Goal: Transaction & Acquisition: Purchase product/service

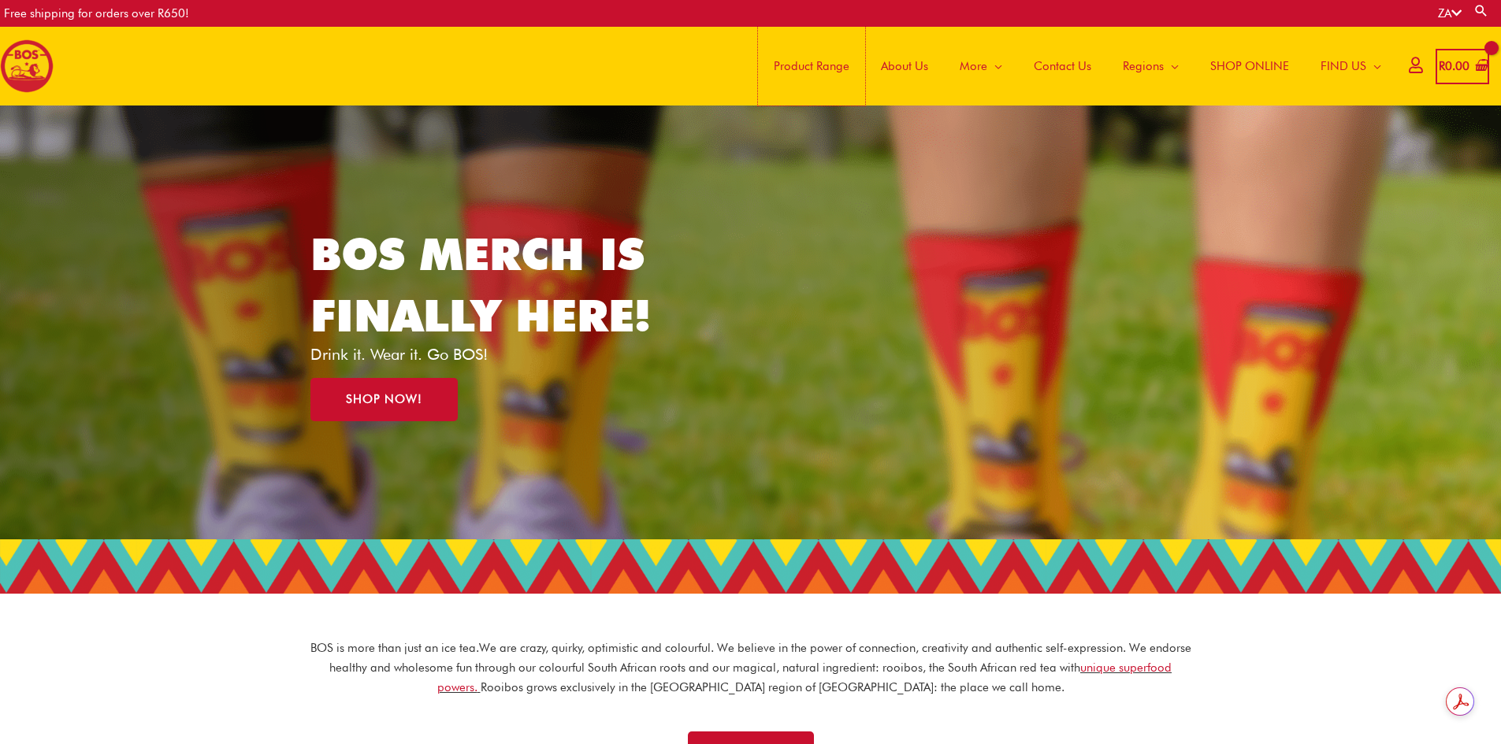
click at [829, 67] on span "Product Range" at bounding box center [812, 66] width 76 height 47
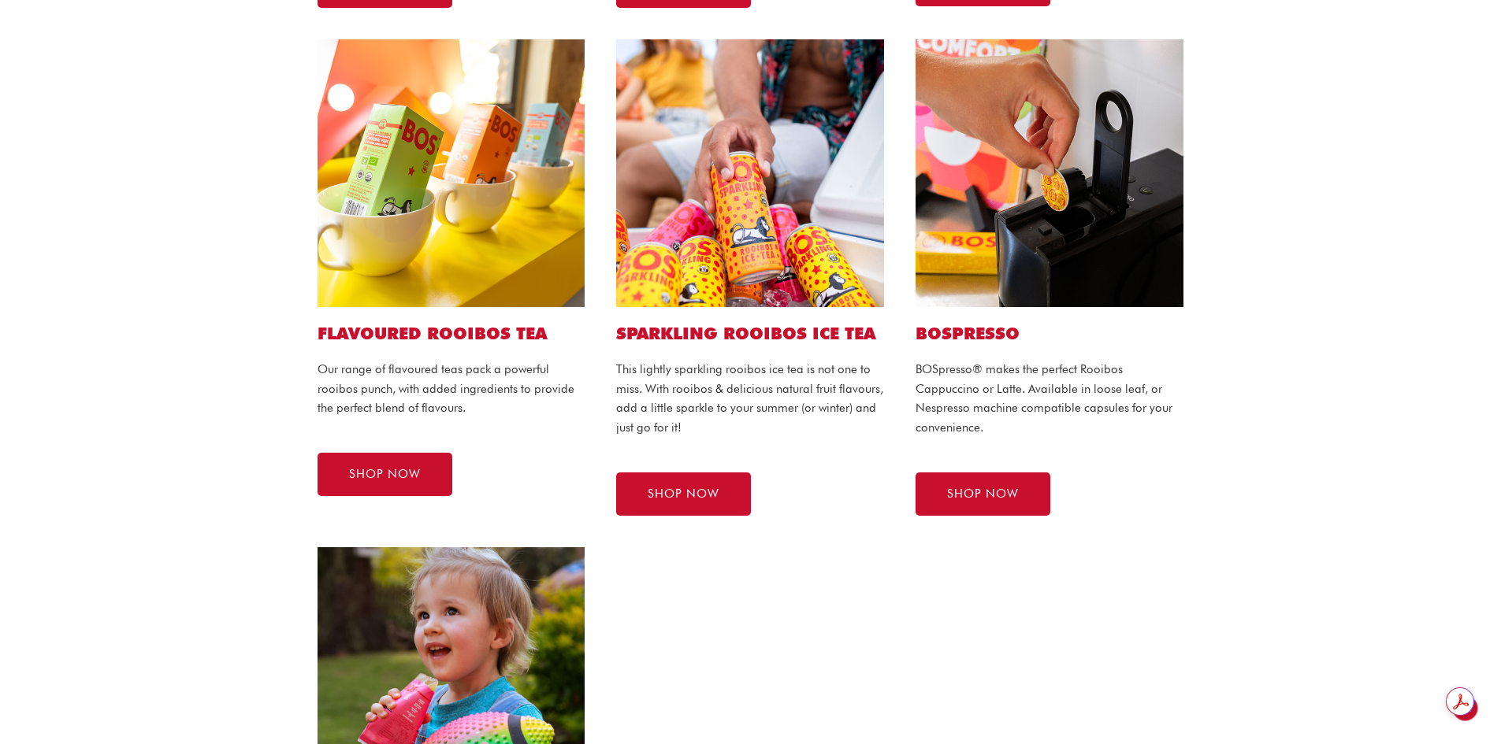
scroll to position [867, 0]
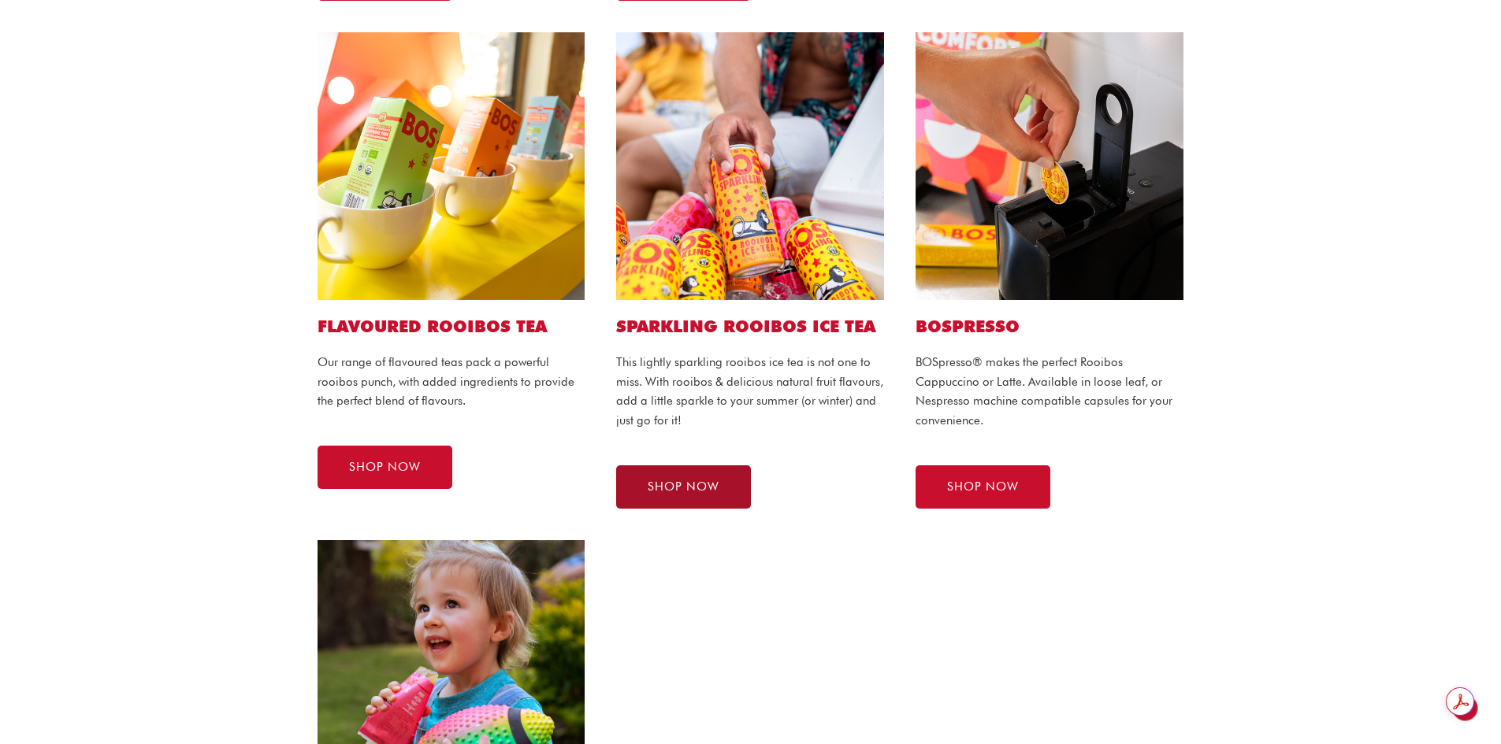
click at [734, 498] on link "SHOP NOW" at bounding box center [683, 487] width 135 height 43
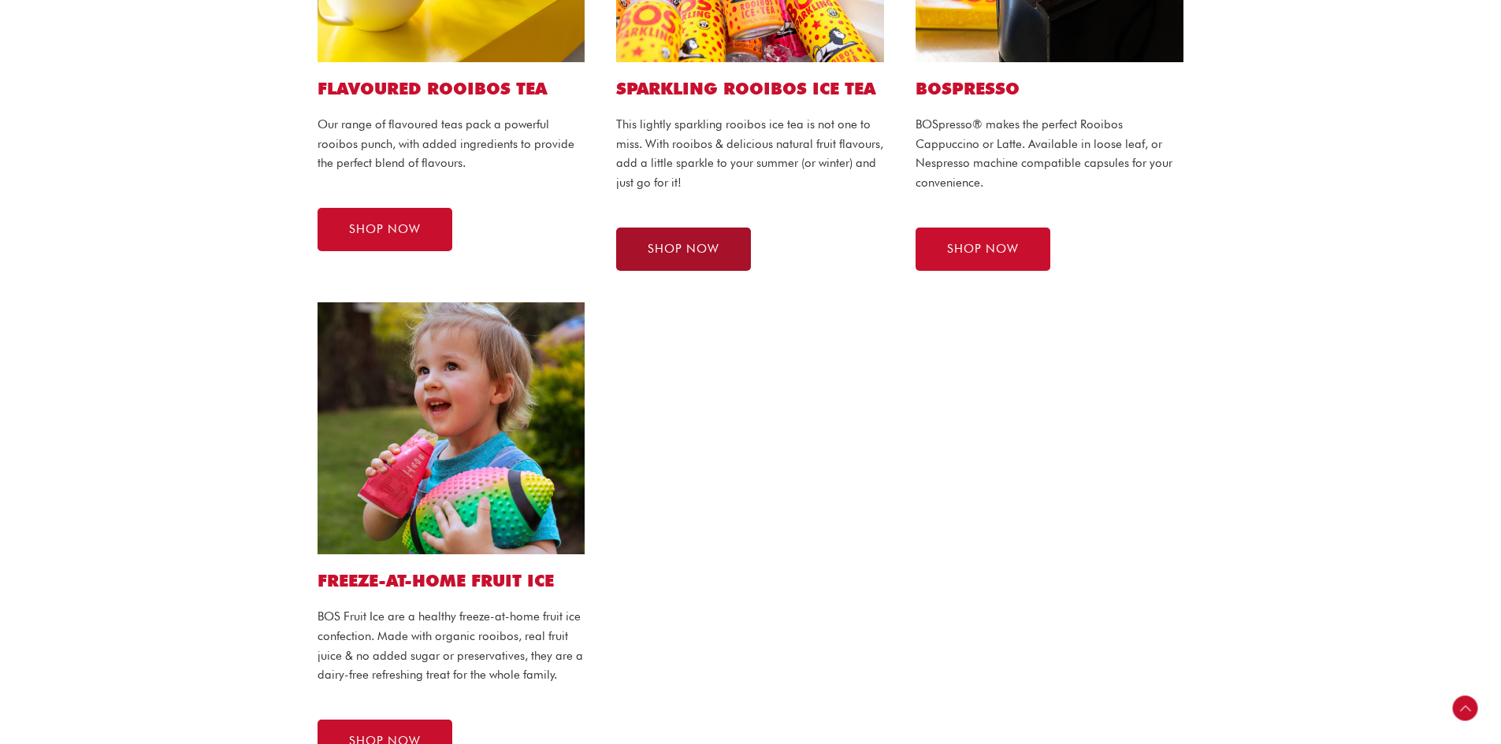
scroll to position [1103, 0]
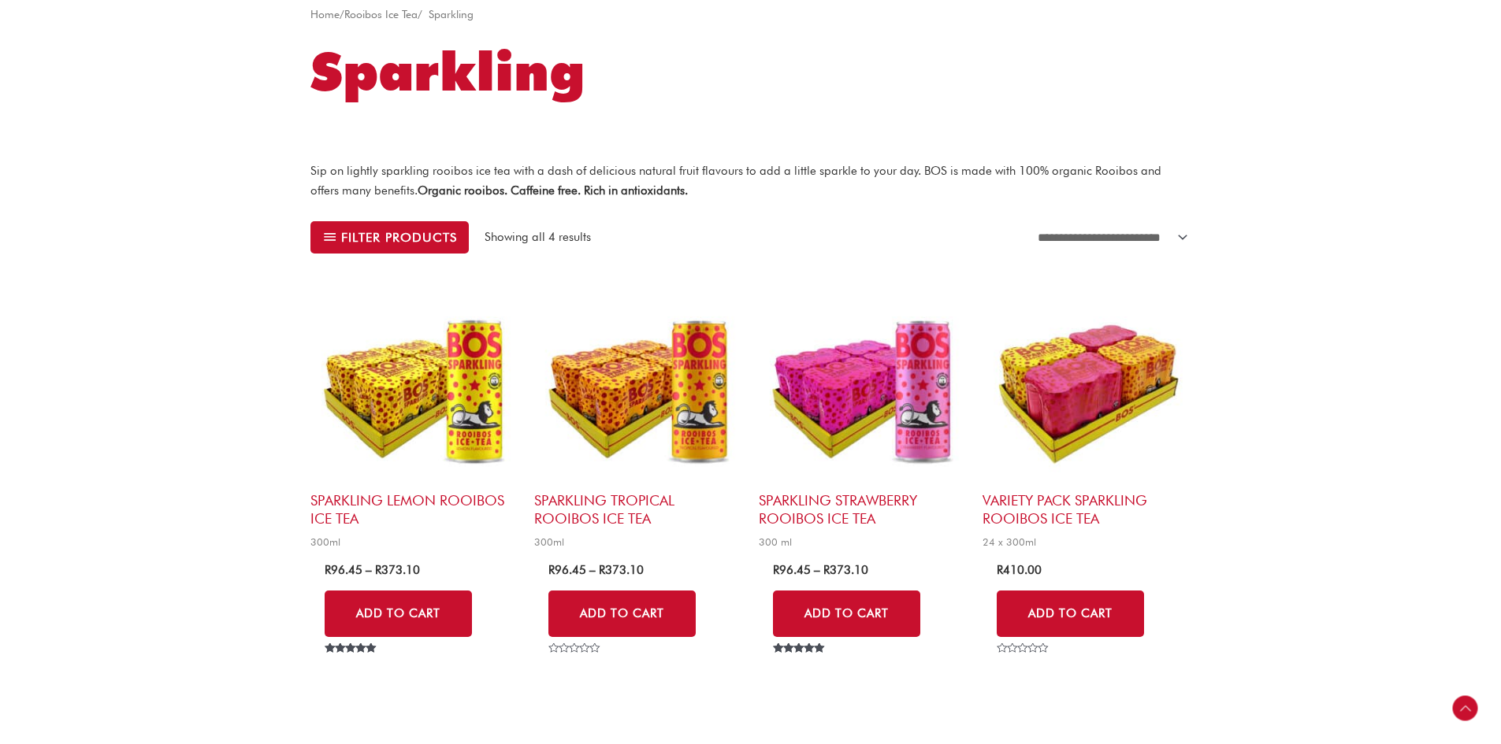
scroll to position [332, 0]
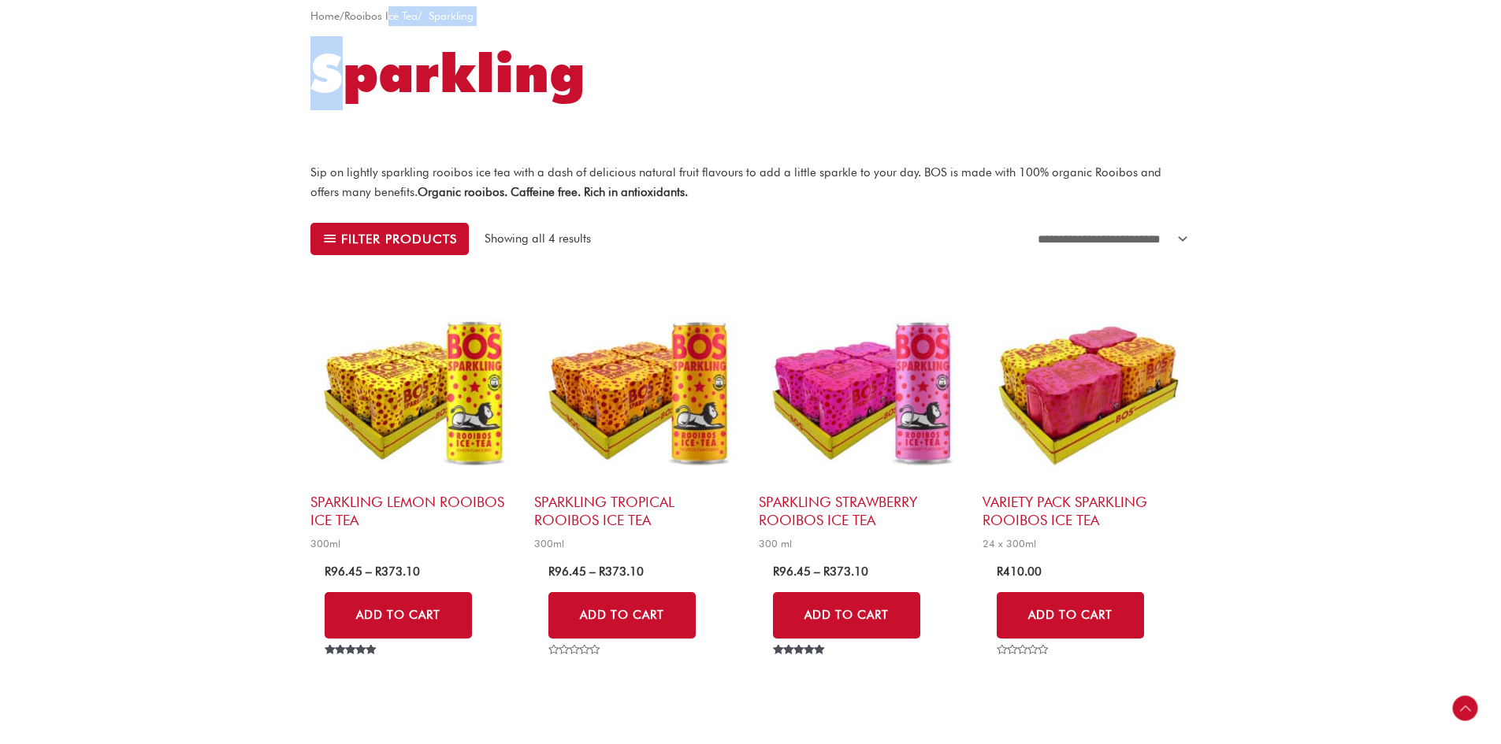
drag, startPoint x: 357, startPoint y: 26, endPoint x: 399, endPoint y: 21, distance: 42.8
click at [399, 21] on div "**********" at bounding box center [750, 355] width 880 height 698
